Goal: Information Seeking & Learning: Learn about a topic

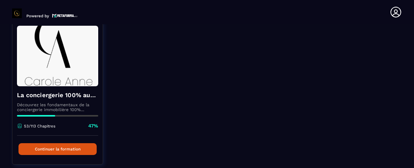
scroll to position [75, 0]
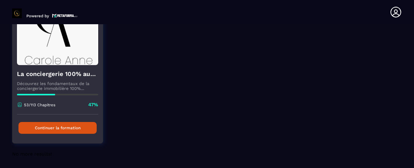
click at [52, 128] on button "Continuer la formation" at bounding box center [57, 128] width 78 height 12
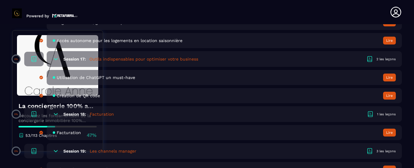
scroll to position [1454, 0]
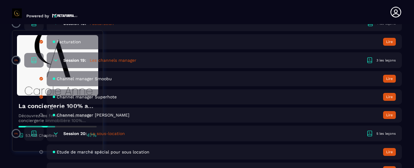
click at [388, 114] on button "Lire" at bounding box center [389, 115] width 13 height 8
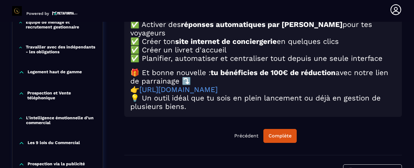
scroll to position [426, 0]
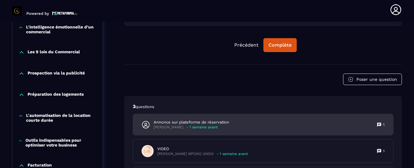
click at [258, 125] on div "Annonce sur plateforme de réservation [PERSON_NAME] - 1 semaine avant 1" at bounding box center [263, 124] width 260 height 21
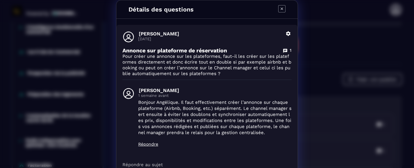
click at [278, 8] on icon "Modal window" at bounding box center [281, 8] width 7 height 7
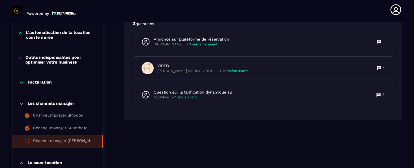
scroll to position [517, 0]
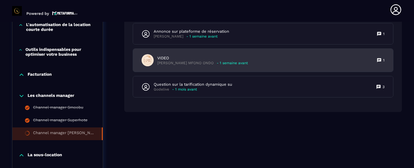
click at [258, 62] on div "VIDEO [PERSON_NAME] MFONO ONDO - 1 semaine avant 1" at bounding box center [263, 60] width 260 height 23
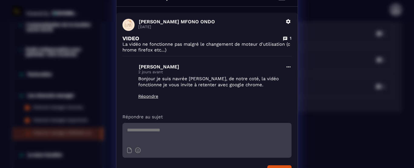
scroll to position [0, 0]
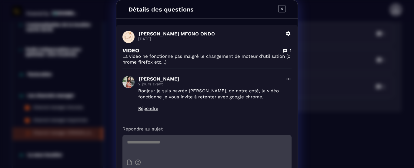
click at [278, 10] on icon "Modal window" at bounding box center [281, 8] width 7 height 7
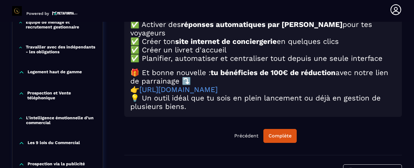
scroll to position [426, 0]
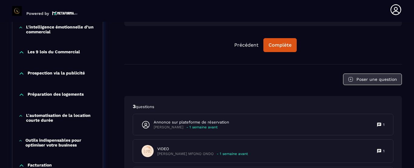
click at [374, 82] on button "Poser une question" at bounding box center [372, 80] width 59 height 12
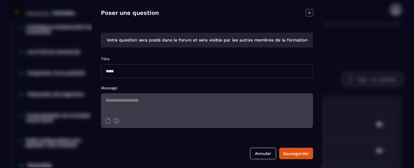
click at [147, 70] on input "Modal window" at bounding box center [207, 71] width 212 height 14
type input "**********"
click at [143, 101] on textarea "Modal window" at bounding box center [207, 103] width 212 height 21
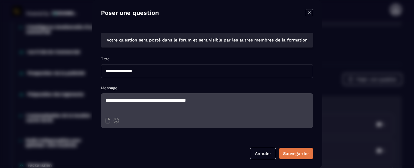
type textarea "**********"
click at [290, 152] on div "Sauvegarder" at bounding box center [296, 154] width 26 height 6
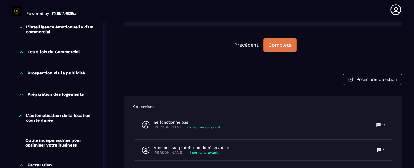
click at [282, 48] on div "Complète" at bounding box center [279, 45] width 23 height 6
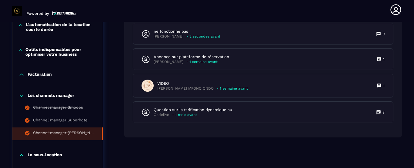
scroll to position [608, 0]
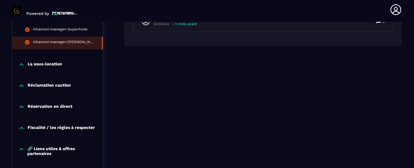
click at [21, 64] on icon at bounding box center [22, 65] width 4 height 2
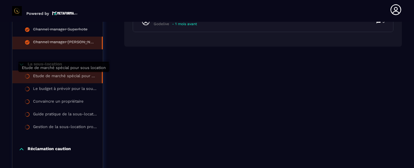
click at [57, 75] on div "Etude de marché spécial pour sous location" at bounding box center [64, 77] width 63 height 7
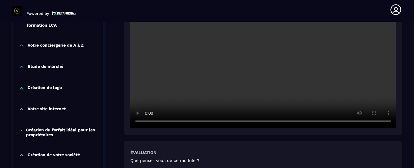
scroll to position [273, 0]
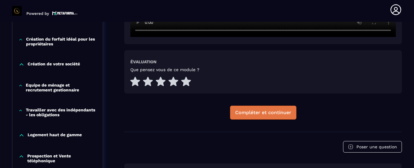
click at [258, 113] on div "Compléter et continuer" at bounding box center [263, 113] width 56 height 6
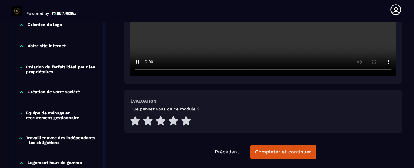
scroll to position [336, 0]
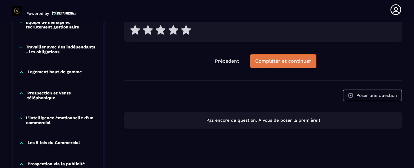
click at [281, 60] on div "Compléter et continuer" at bounding box center [283, 61] width 56 height 6
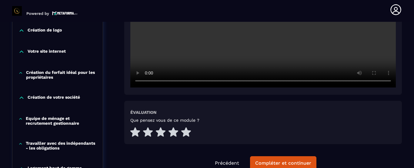
scroll to position [245, 0]
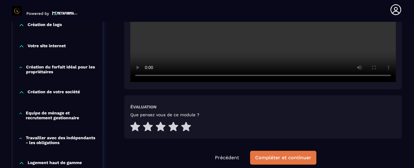
click at [265, 155] on div "Compléter et continuer" at bounding box center [283, 158] width 56 height 6
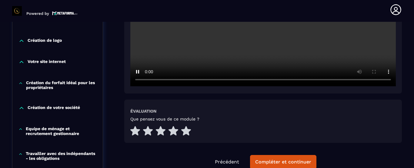
scroll to position [245, 0]
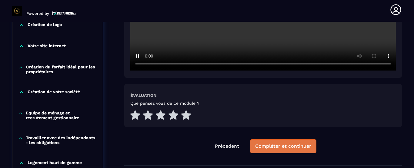
click at [271, 148] on div "Compléter et continuer" at bounding box center [283, 146] width 56 height 6
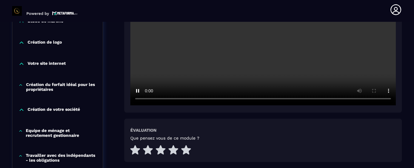
scroll to position [245, 0]
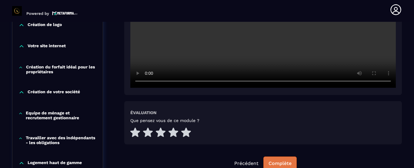
click at [280, 162] on div "Complète" at bounding box center [279, 163] width 23 height 6
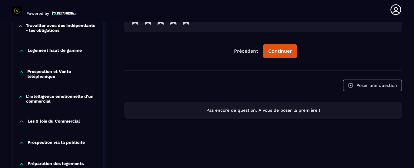
scroll to position [363, 0]
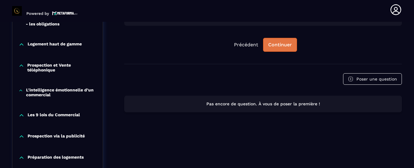
click at [275, 43] on div "Continuer" at bounding box center [280, 45] width 24 height 6
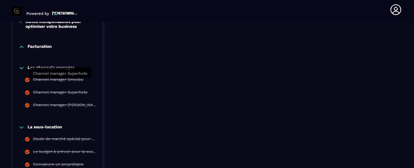
scroll to position [636, 0]
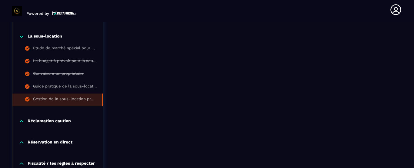
click at [20, 121] on icon at bounding box center [21, 121] width 6 height 6
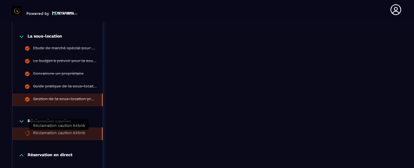
click at [49, 132] on div "Réclamation caution Airbnb" at bounding box center [59, 134] width 52 height 7
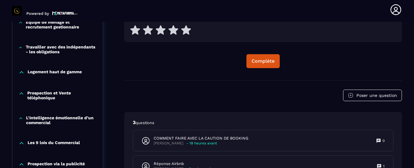
scroll to position [426, 0]
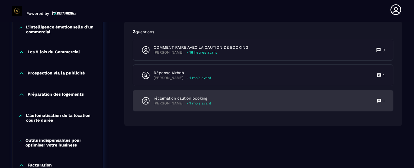
click at [243, 100] on div "réclamation caution booking [PERSON_NAME] - 1 mois avant 1" at bounding box center [263, 100] width 260 height 21
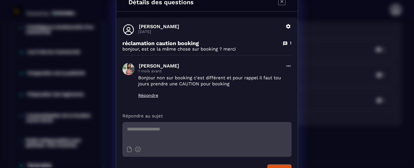
scroll to position [0, 0]
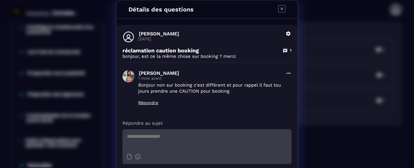
click at [278, 7] on icon "Modal window" at bounding box center [281, 8] width 7 height 7
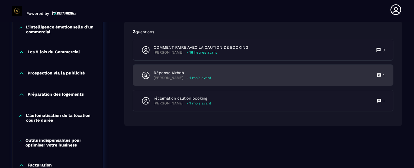
click at [246, 71] on div "Réponse Airbnb [PERSON_NAME] - 1 mois avant 1" at bounding box center [263, 75] width 260 height 21
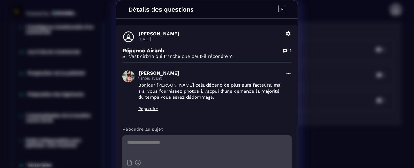
click at [280, 7] on icon "Modal window" at bounding box center [281, 8] width 7 height 7
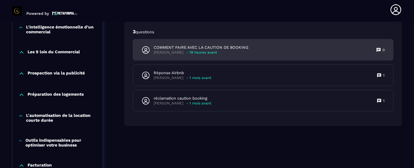
click at [263, 47] on div "COMMENT FAIRE AVEC LA CAUTION DE BOOKING [PERSON_NAME] - 18 heures avant 0" at bounding box center [263, 49] width 260 height 21
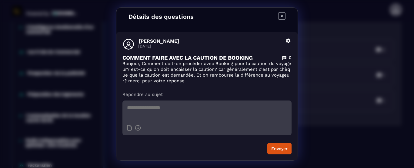
click at [281, 15] on icon "Modal window" at bounding box center [281, 15] width 7 height 7
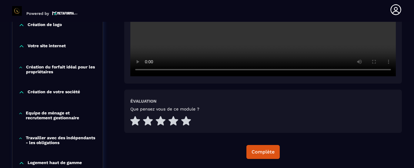
scroll to position [154, 0]
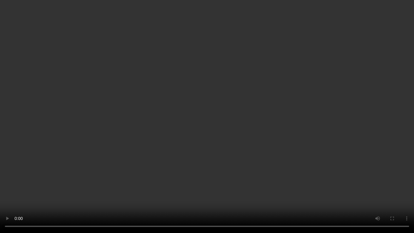
click at [361, 3] on video at bounding box center [207, 116] width 414 height 233
click at [362, 4] on video at bounding box center [207, 116] width 414 height 233
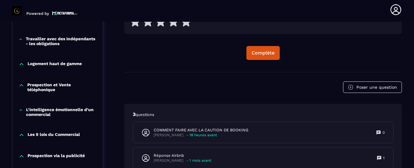
scroll to position [336, 0]
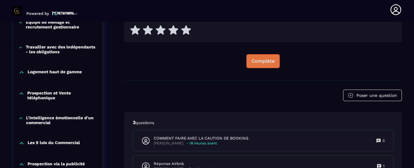
click at [257, 59] on div "Complète" at bounding box center [262, 61] width 23 height 6
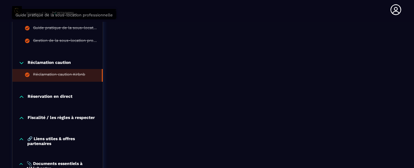
scroll to position [699, 0]
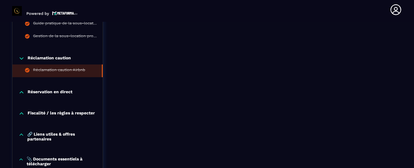
click at [22, 91] on icon at bounding box center [21, 92] width 6 height 6
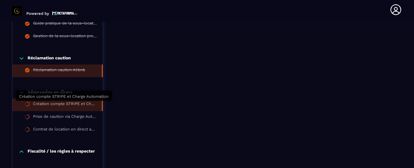
click at [48, 102] on div "Création compte STRIPE et Charge Automation" at bounding box center [64, 104] width 63 height 7
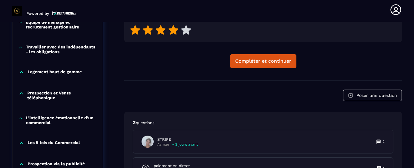
scroll to position [426, 0]
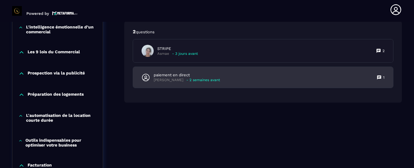
click at [227, 74] on div "paiement en direct [PERSON_NAME] - 2 semaines avant 1" at bounding box center [263, 77] width 260 height 21
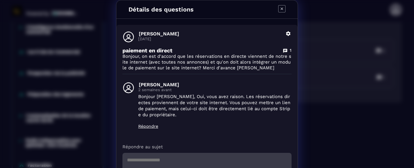
click at [280, 7] on icon "Modal window" at bounding box center [281, 8] width 7 height 7
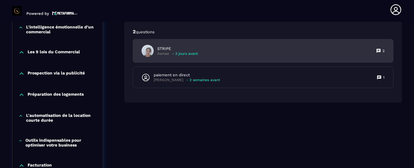
click at [225, 49] on div "STRIPE Asmae - 3 jours avant 2" at bounding box center [263, 50] width 260 height 23
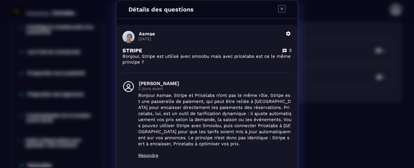
click at [279, 7] on icon "Modal window" at bounding box center [281, 8] width 7 height 7
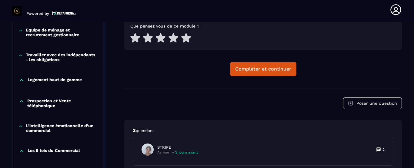
scroll to position [336, 0]
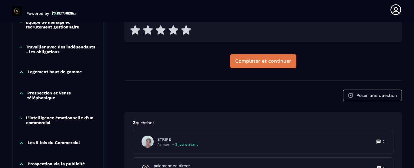
click at [261, 61] on div "Compléter et continuer" at bounding box center [263, 61] width 56 height 6
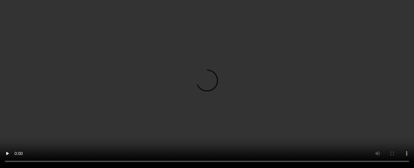
scroll to position [336, 0]
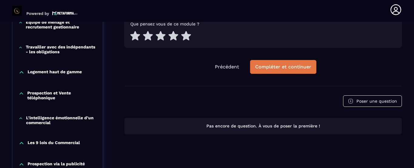
click at [264, 65] on div "Compléter et continuer" at bounding box center [283, 67] width 56 height 6
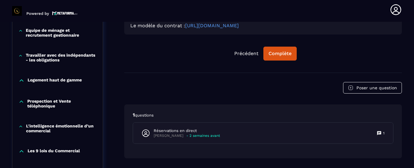
scroll to position [336, 0]
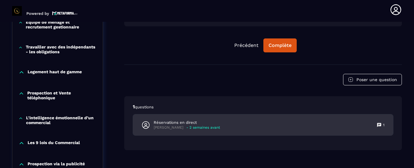
click at [278, 118] on div "Réservations en direct [PERSON_NAME] - 2 semaines avant 1" at bounding box center [263, 124] width 260 height 21
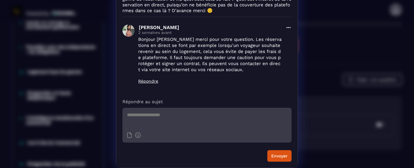
scroll to position [0, 0]
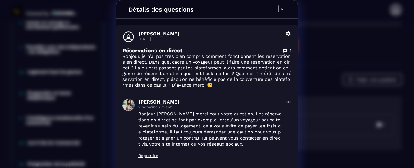
click at [279, 8] on icon "Modal window" at bounding box center [281, 8] width 7 height 7
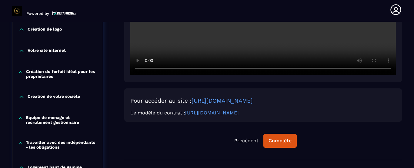
scroll to position [245, 0]
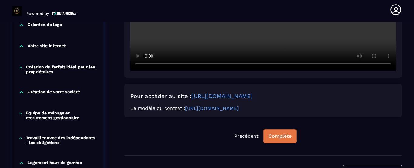
click at [277, 134] on div "Complète" at bounding box center [279, 136] width 23 height 6
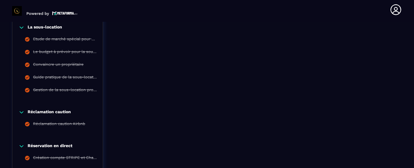
scroll to position [736, 0]
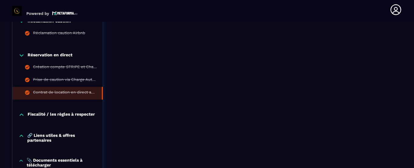
click at [21, 114] on icon at bounding box center [21, 115] width 6 height 6
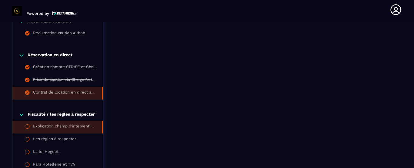
click at [55, 123] on li "Explication champ d'intervention [PERSON_NAME]" at bounding box center [57, 127] width 90 height 13
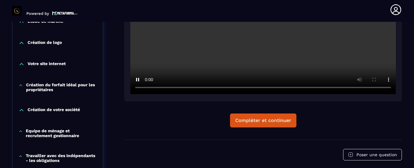
scroll to position [245, 0]
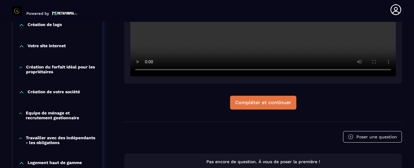
click at [246, 101] on div "Compléter et continuer" at bounding box center [263, 103] width 56 height 6
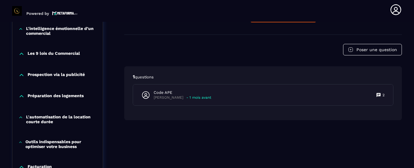
scroll to position [426, 0]
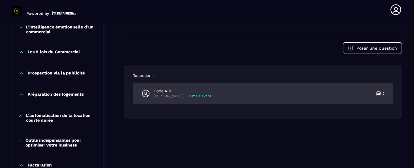
click at [227, 90] on div "Code APE [PERSON_NAME] - 1 mois avant 2" at bounding box center [263, 93] width 260 height 21
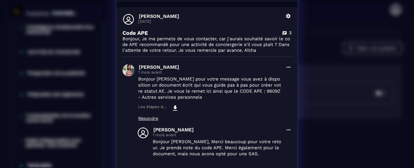
scroll to position [0, 0]
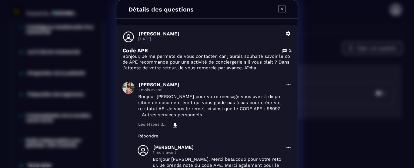
click at [279, 8] on icon "Modal window" at bounding box center [281, 8] width 7 height 7
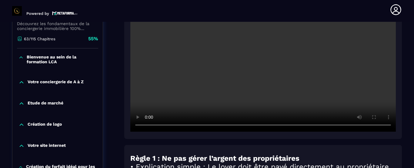
scroll to position [154, 0]
